Goal: Task Accomplishment & Management: Complete application form

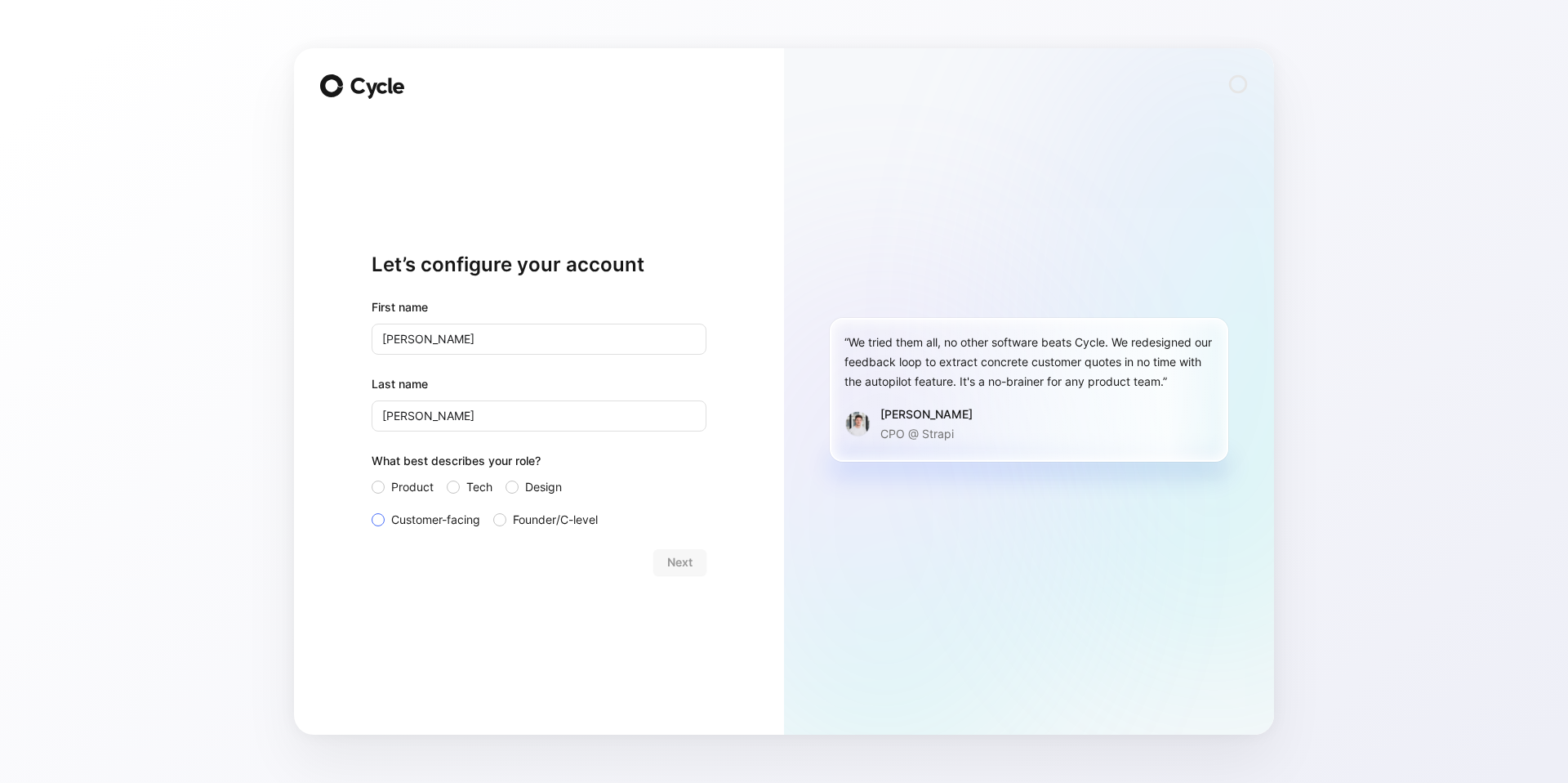
click at [439, 523] on span "Customer-facing" at bounding box center [435, 520] width 89 height 20
click at [372, 510] on input "Customer-facing" at bounding box center [372, 510] width 0 height 0
click at [388, 342] on input "[PERSON_NAME]" at bounding box center [538, 339] width 334 height 31
type input "[PERSON_NAME]"
drag, startPoint x: 388, startPoint y: 417, endPoint x: 368, endPoint y: 419, distance: 20.1
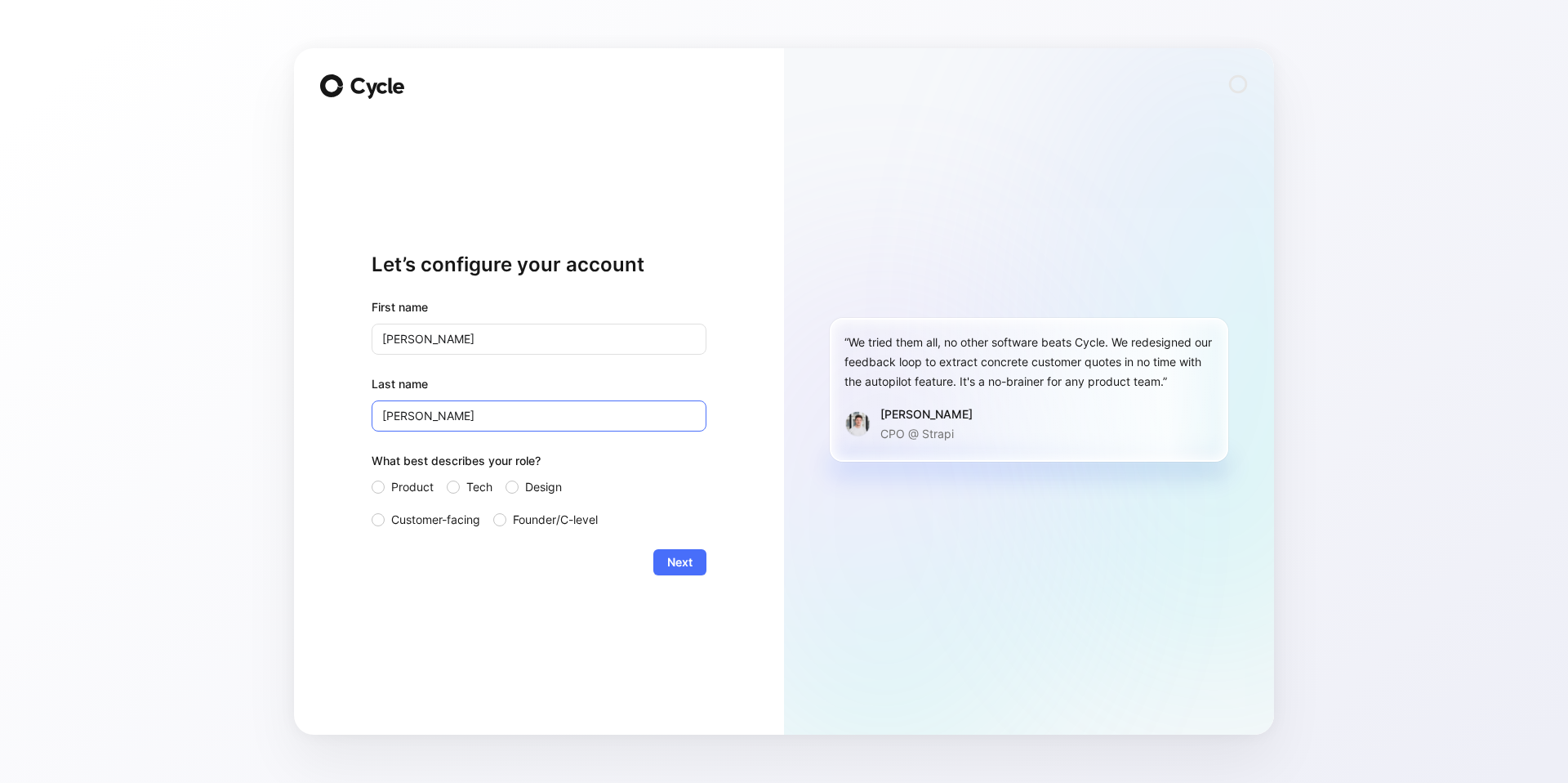
click at [368, 419] on div "Let’s configure your account First name [PERSON_NAME] Last name [PERSON_NAME] W…" at bounding box center [539, 392] width 490 height 687
type input "[PERSON_NAME]"
click at [695, 568] on button "Next" at bounding box center [680, 562] width 53 height 26
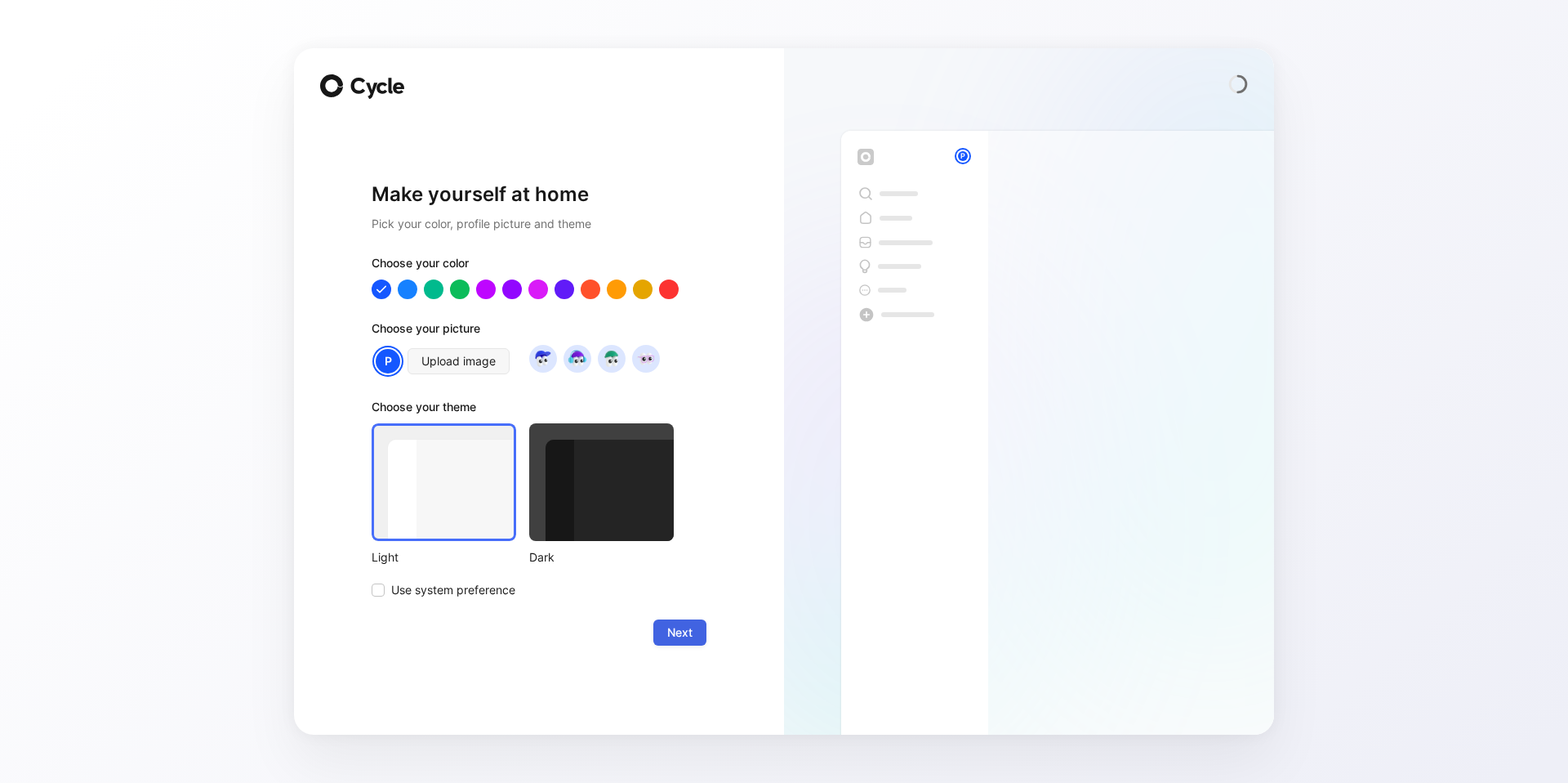
click at [672, 636] on span "Next" at bounding box center [680, 633] width 25 height 20
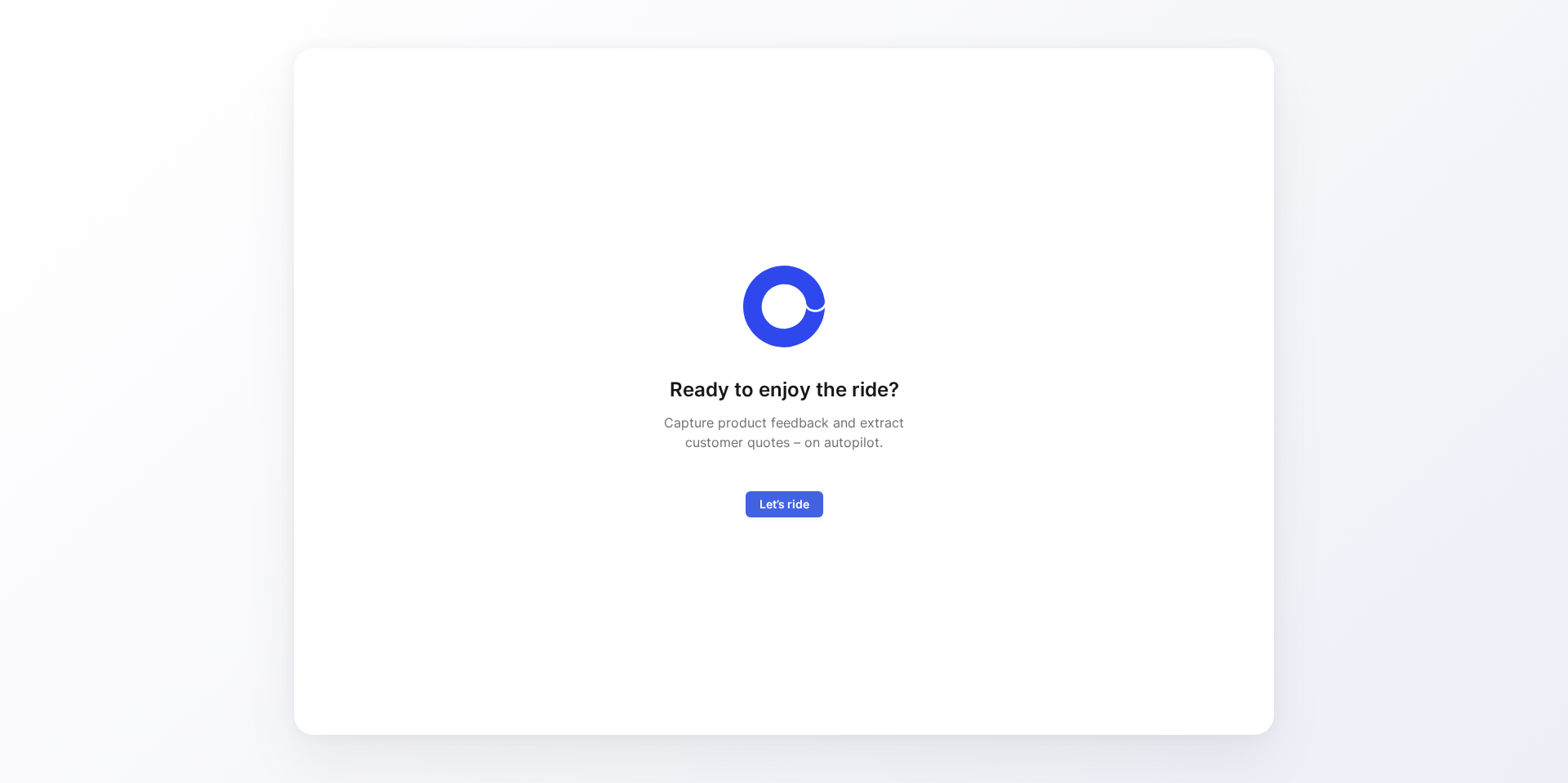
click at [784, 501] on span "Let’s ride" at bounding box center [784, 504] width 50 height 20
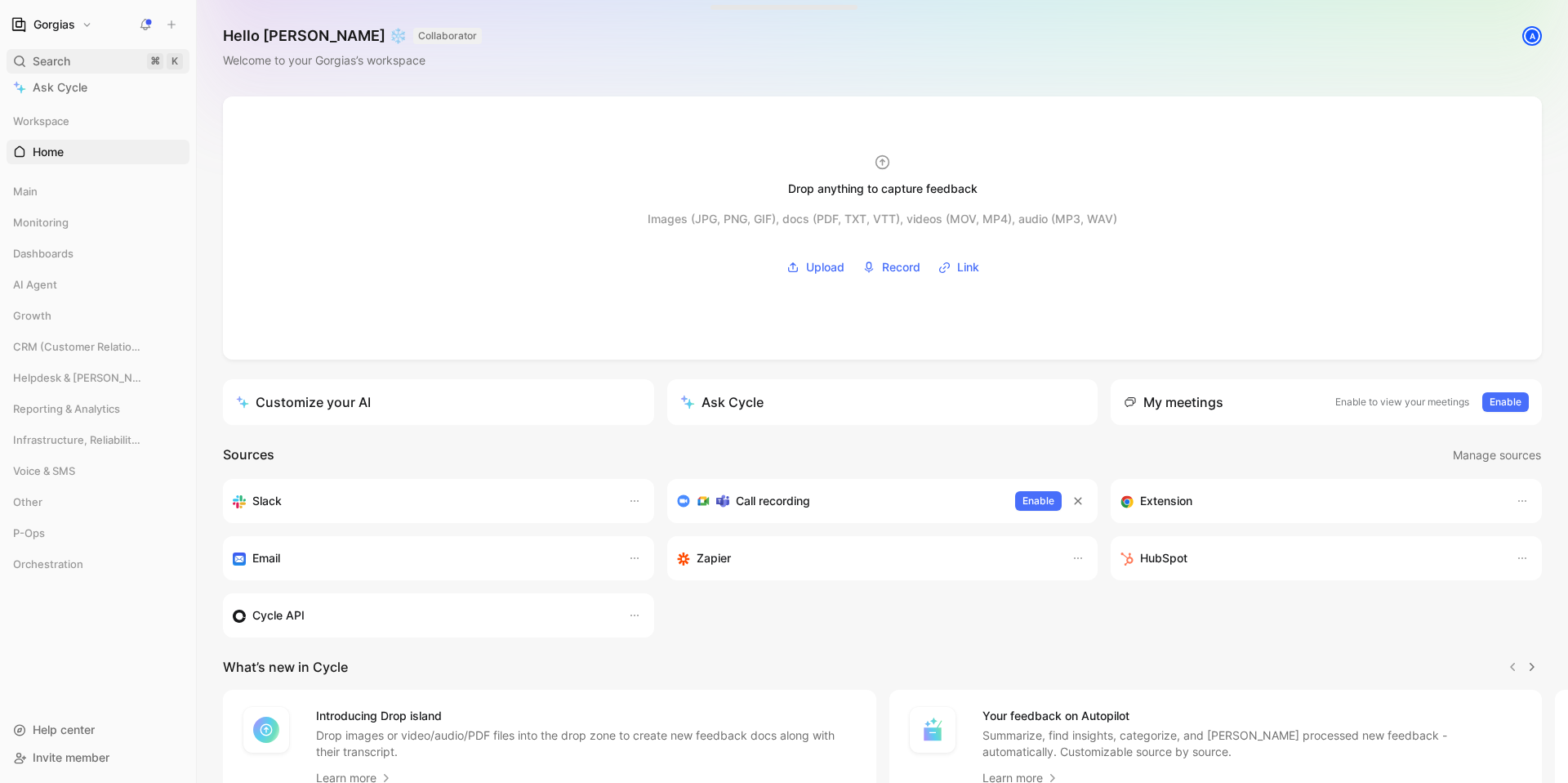
click at [72, 71] on div "Search ⌘ K" at bounding box center [98, 61] width 183 height 25
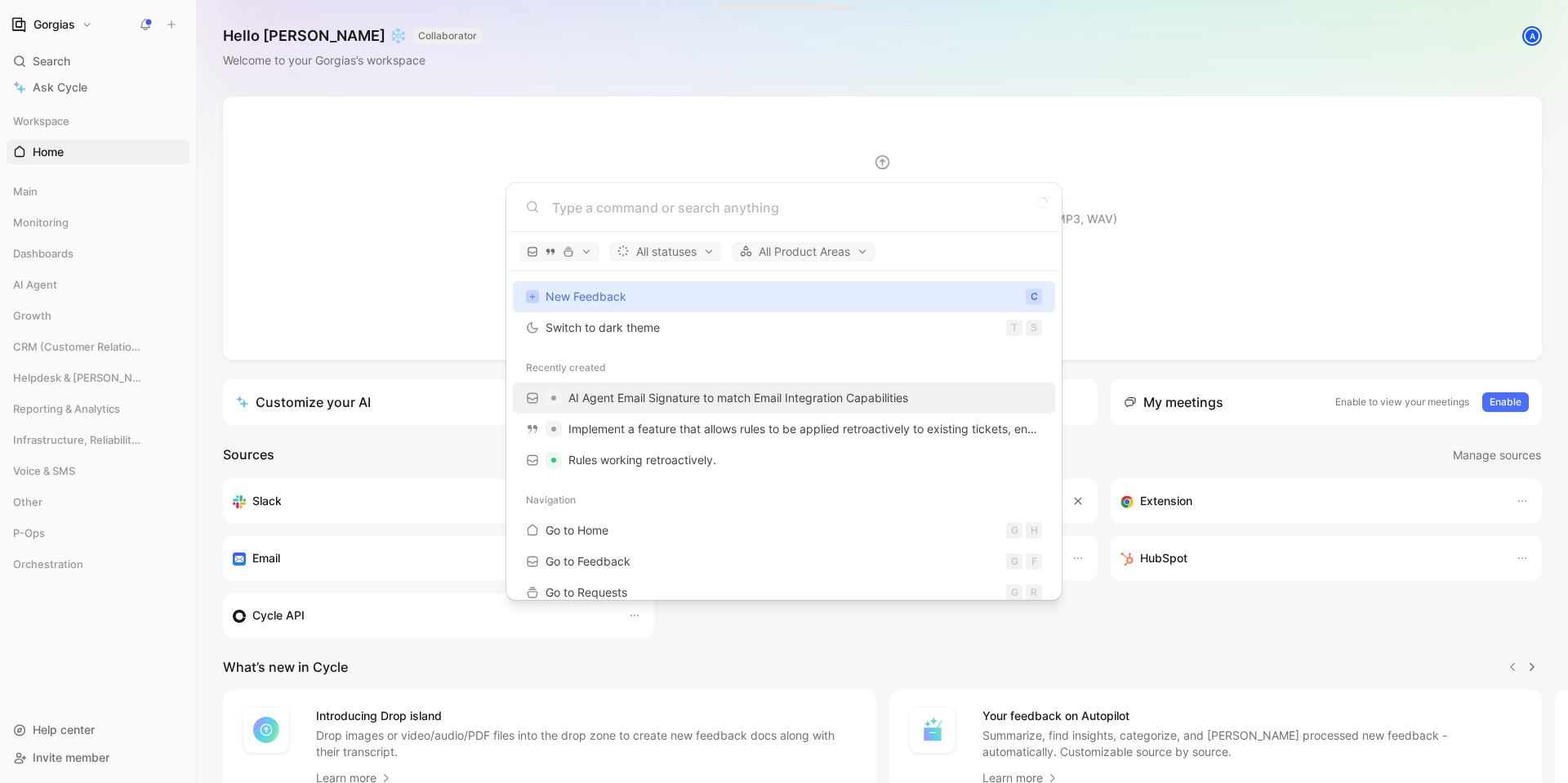
click at [774, 402] on span "AI Agent Email Signature to match Email Integration Capabilities" at bounding box center [738, 397] width 339 height 14
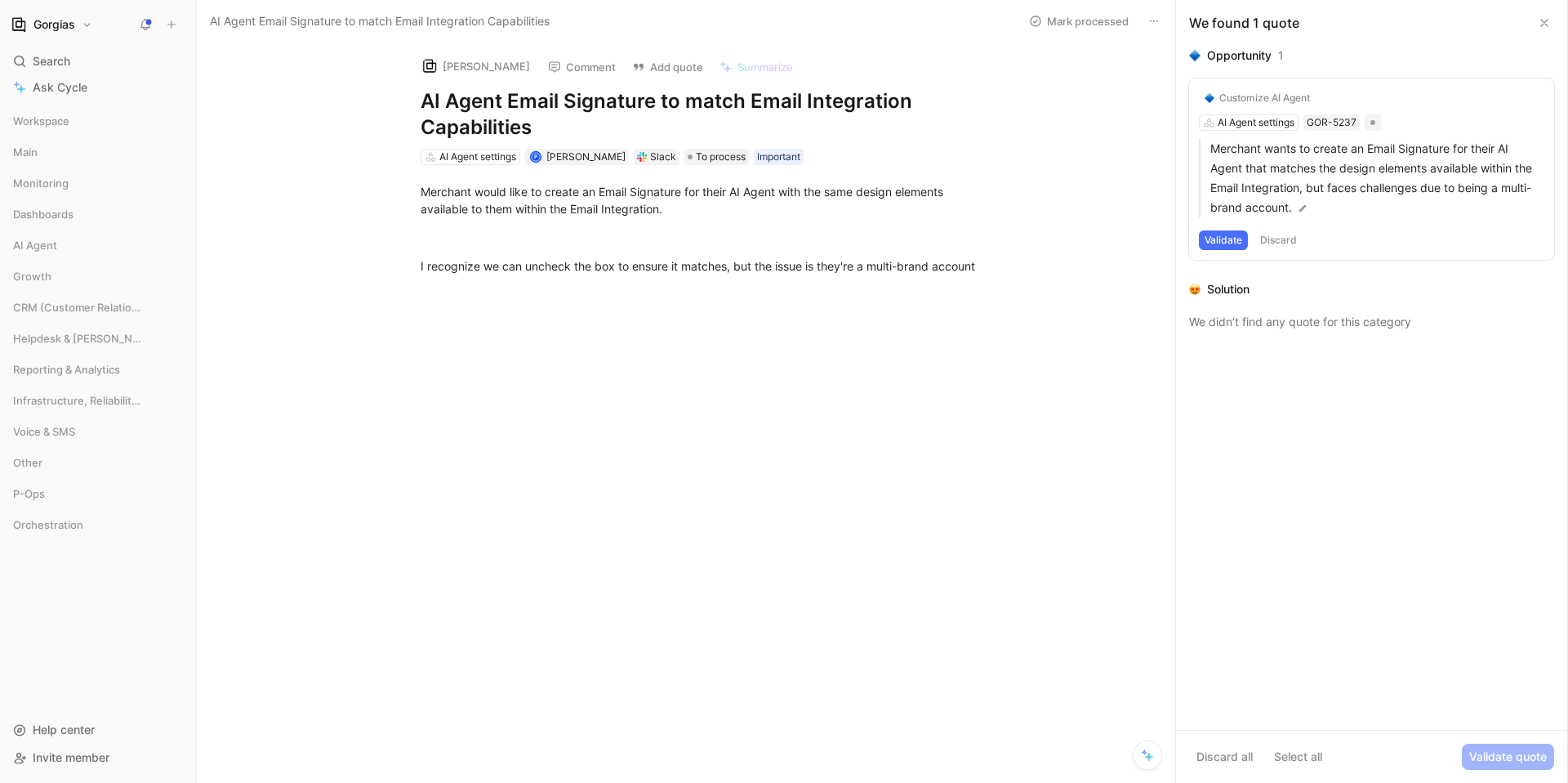
click at [1155, 18] on icon at bounding box center [1153, 21] width 13 height 13
click at [555, 302] on div at bounding box center [703, 409] width 944 height 235
click at [862, 301] on div "Merchant would like to create an Email Signature for their AI Agent with the sa…" at bounding box center [703, 236] width 944 height 144
click at [1544, 24] on icon at bounding box center [1543, 23] width 13 height 13
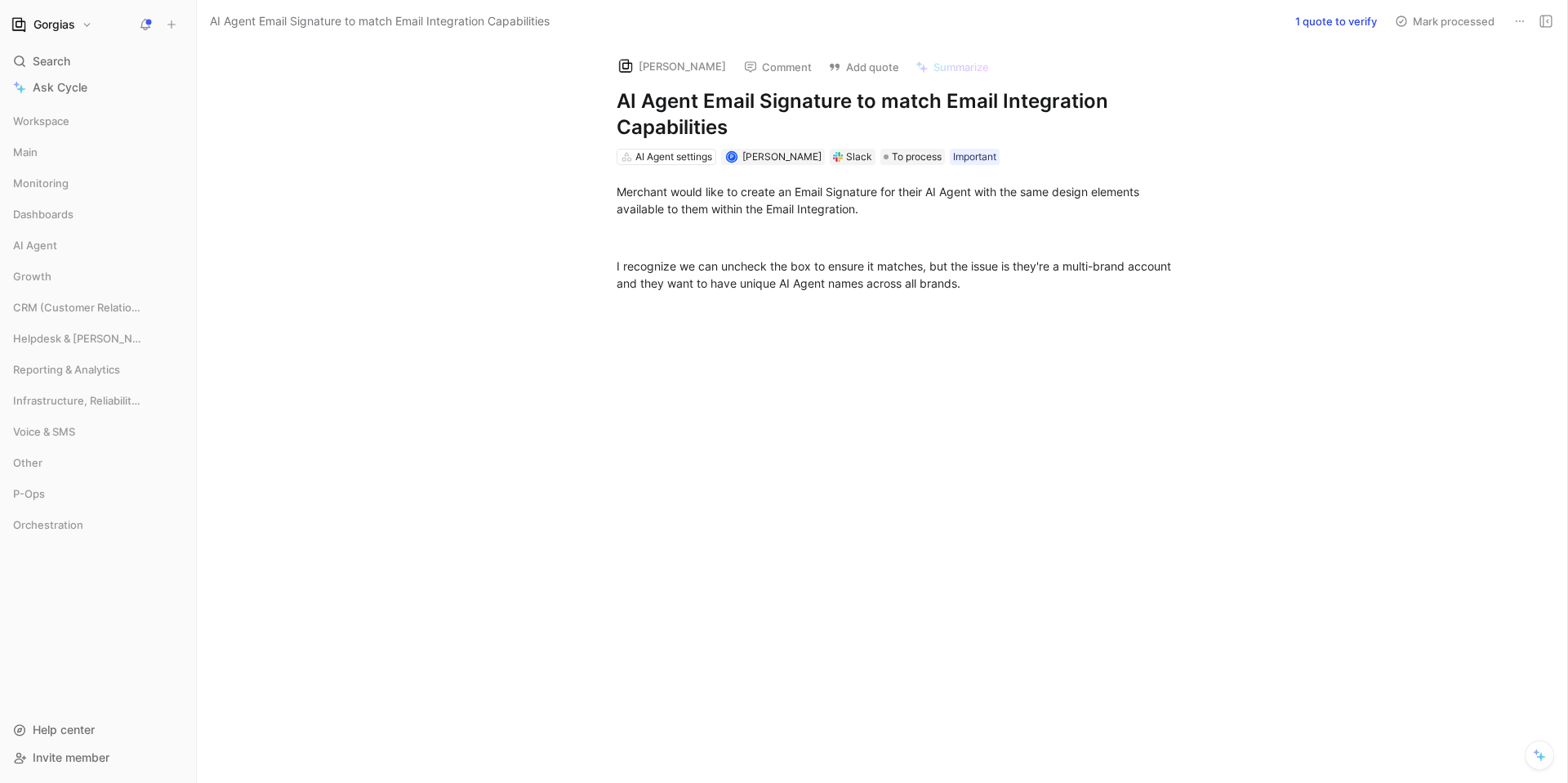
click at [1351, 26] on button "1 quote to verify" at bounding box center [1336, 21] width 96 height 23
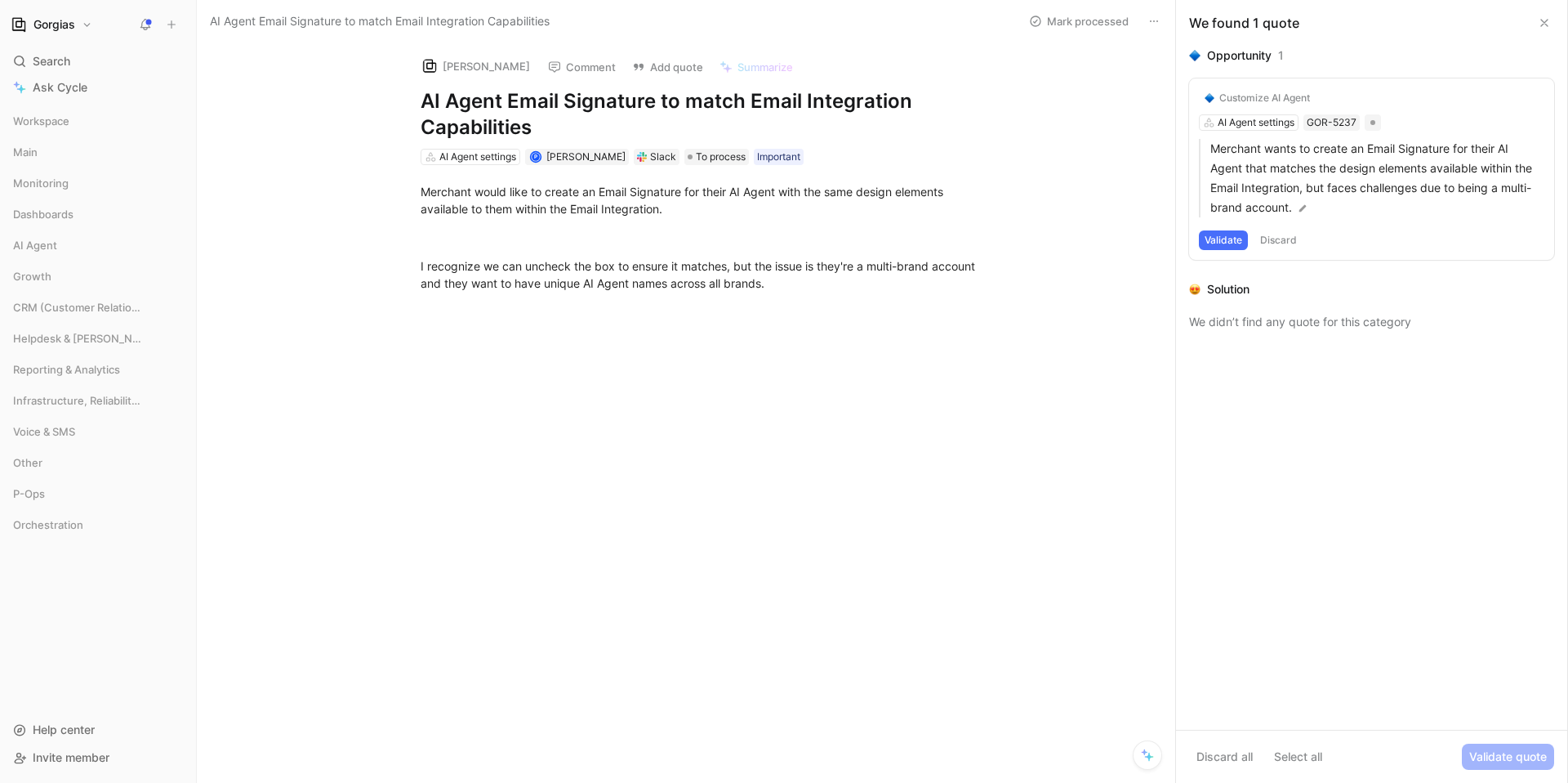
click at [1552, 25] on button at bounding box center [1544, 23] width 20 height 20
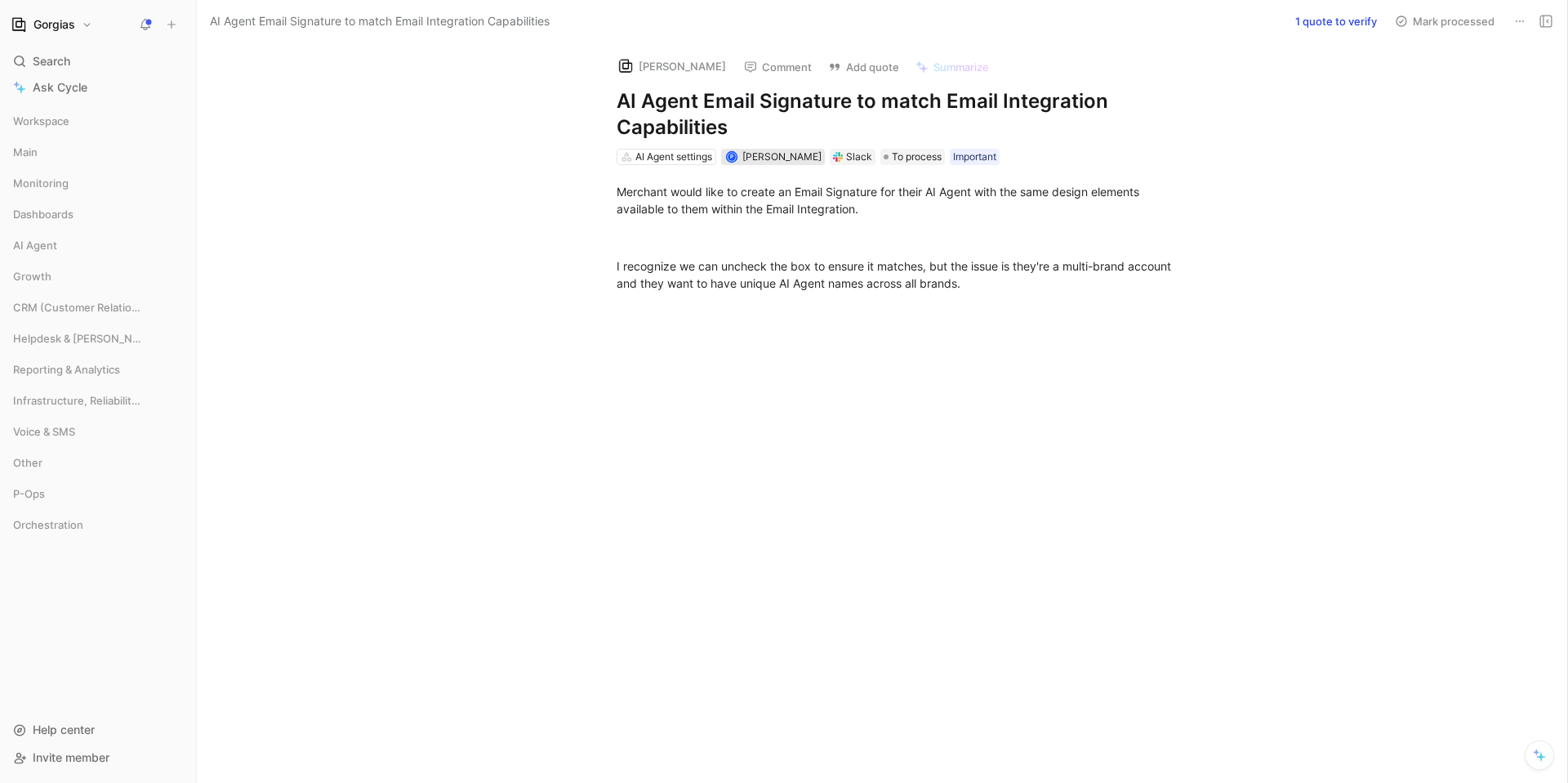
click at [788, 159] on span "[PERSON_NAME]" at bounding box center [782, 156] width 79 height 12
